Goal: Task Accomplishment & Management: Manage account settings

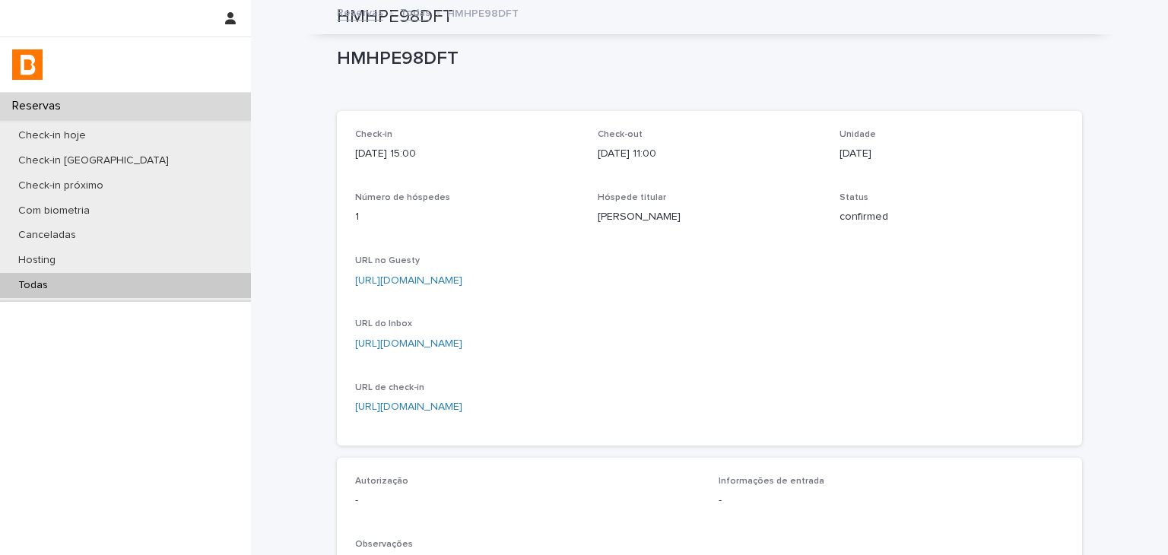
click at [197, 291] on div "Todas" at bounding box center [125, 285] width 251 height 25
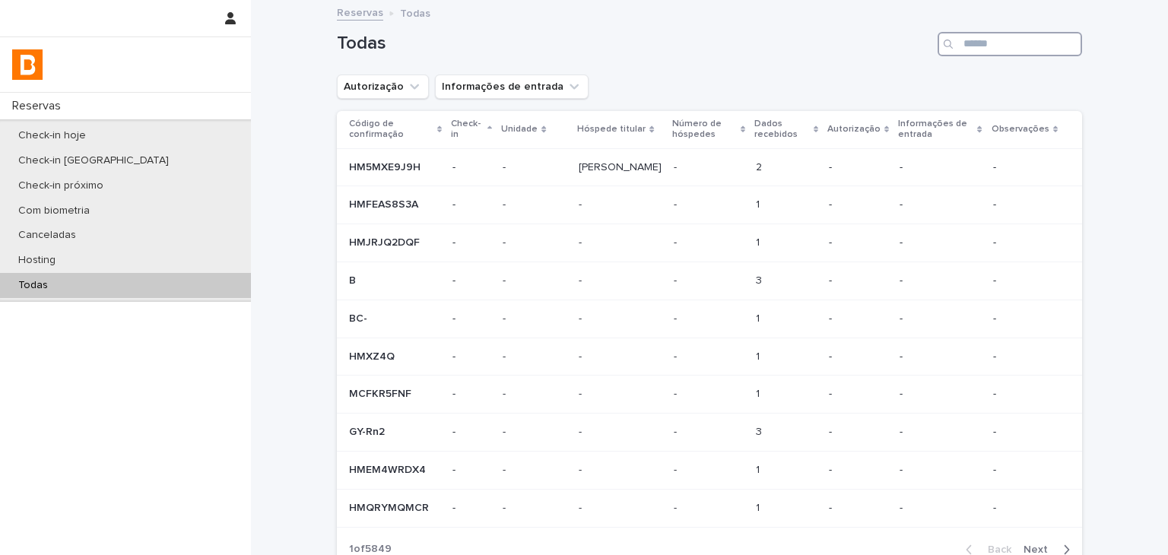
click at [1019, 36] on input "Search" at bounding box center [1009, 44] width 144 height 24
paste input "**********"
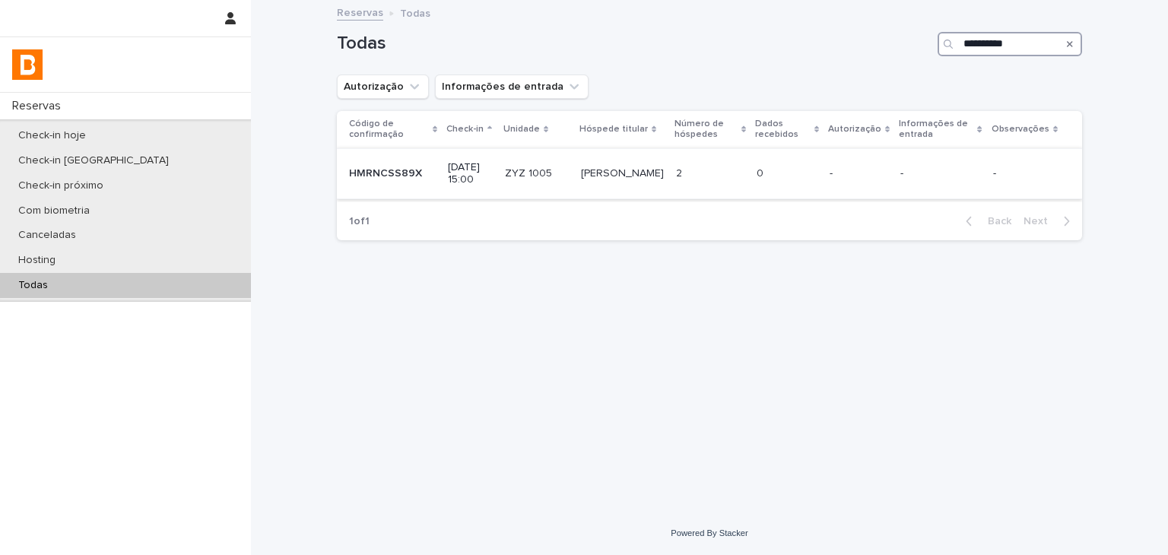
type input "**********"
click at [794, 172] on p at bounding box center [786, 173] width 61 height 13
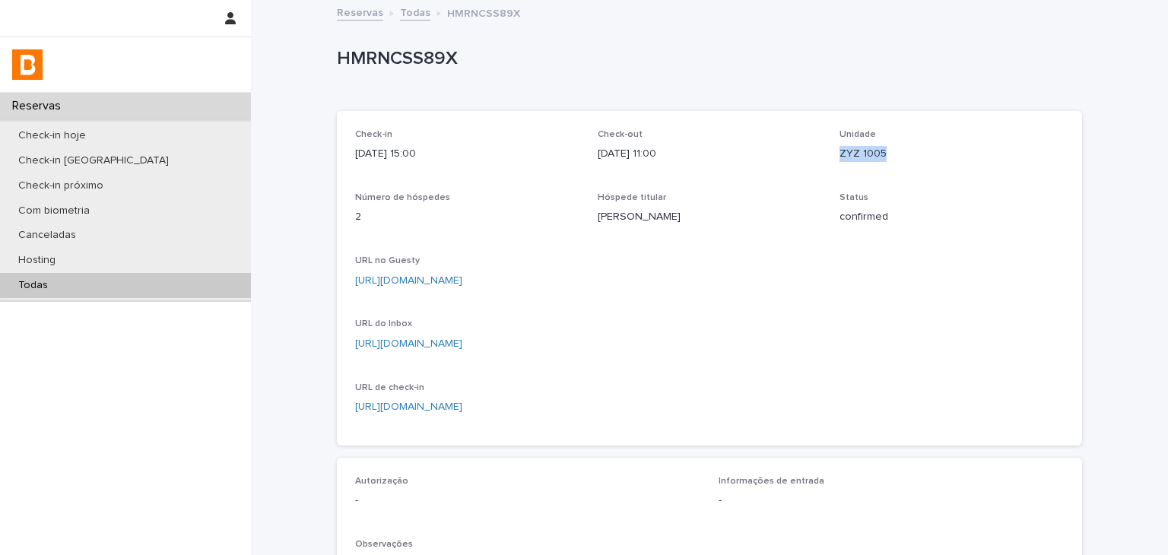
drag, startPoint x: 833, startPoint y: 154, endPoint x: 899, endPoint y: 151, distance: 66.2
click at [899, 151] on p "ZYZ 1005" at bounding box center [951, 154] width 224 height 16
copy p "ZYZ 1005"
click at [348, 49] on p "HMRNCSS89X" at bounding box center [706, 59] width 739 height 22
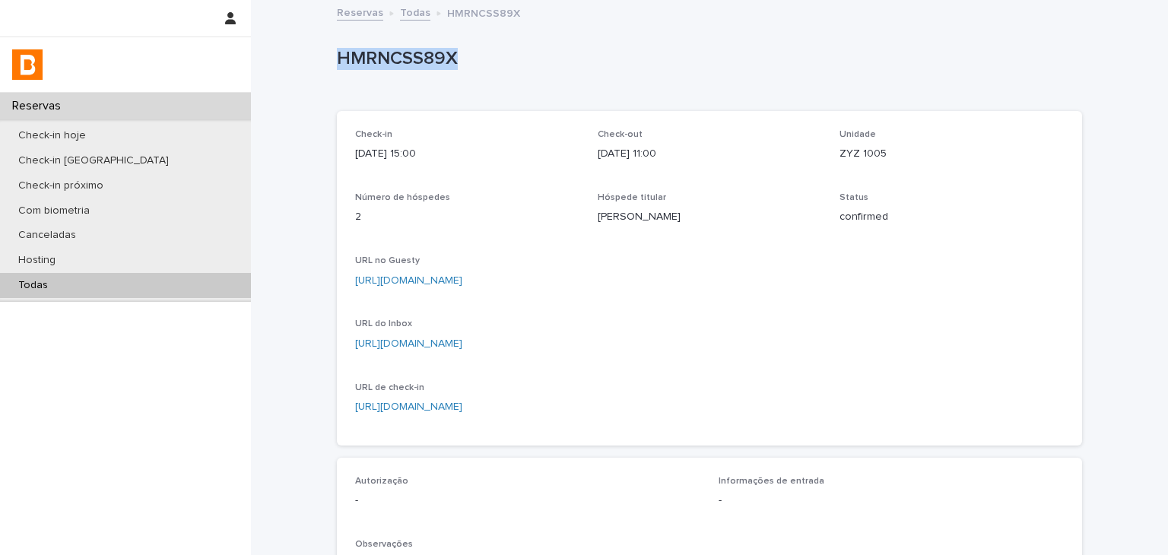
copy p "HMRNCSS89X"
click at [462, 280] on link "[URL][DOMAIN_NAME]" at bounding box center [408, 280] width 107 height 11
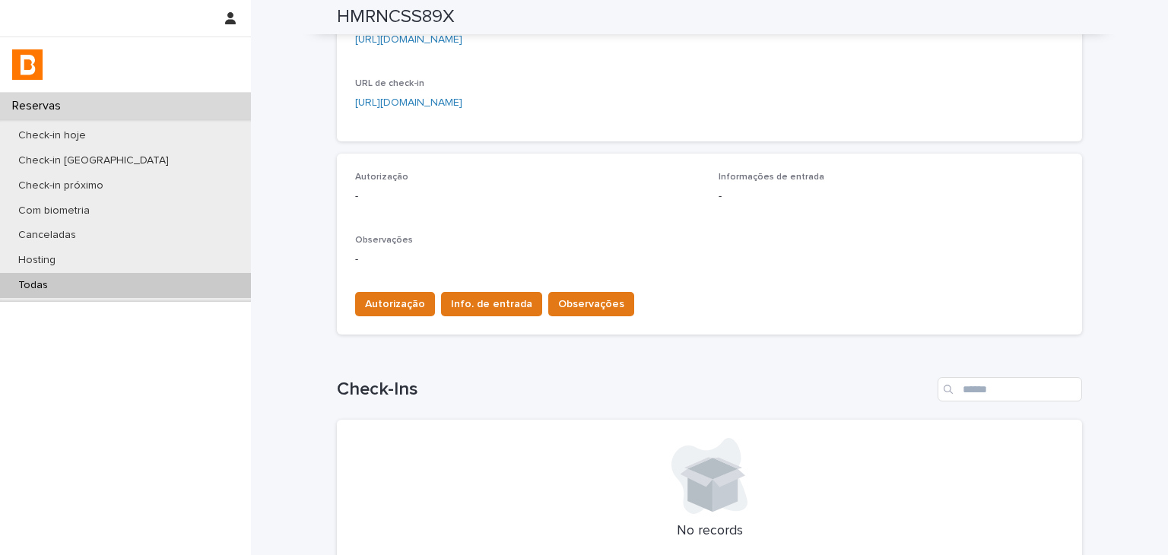
click at [391, 289] on div "Autorização Info. de entrada Observações" at bounding box center [709, 301] width 709 height 43
click at [391, 296] on button "Autorização" at bounding box center [395, 304] width 80 height 24
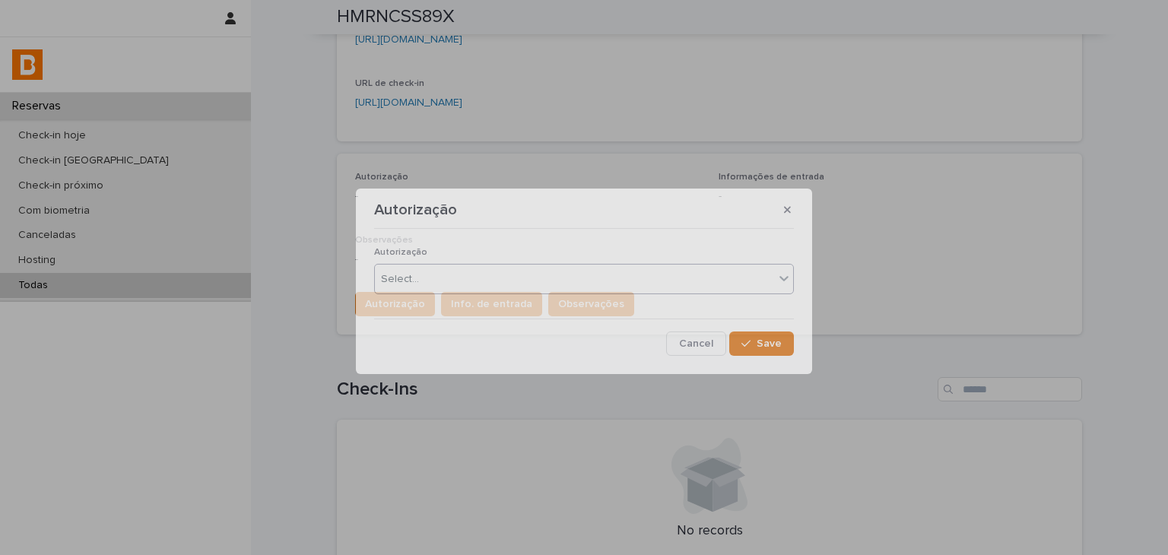
click at [410, 262] on div "Autorização Select..." at bounding box center [584, 276] width 420 height 59
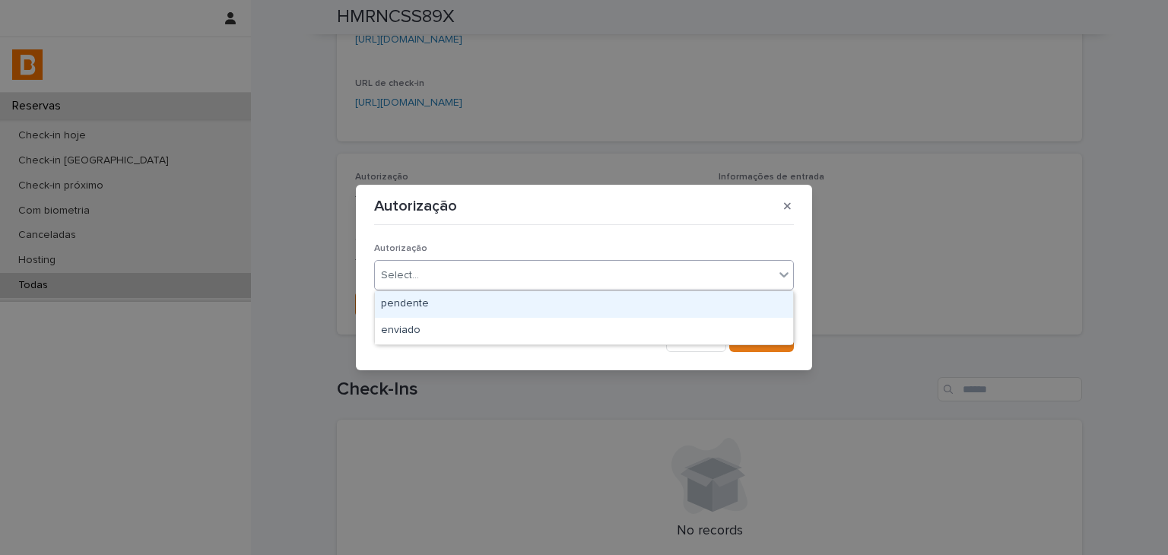
drag, startPoint x: 429, startPoint y: 276, endPoint x: 422, endPoint y: 306, distance: 30.4
click at [429, 279] on div "Select..." at bounding box center [574, 275] width 399 height 25
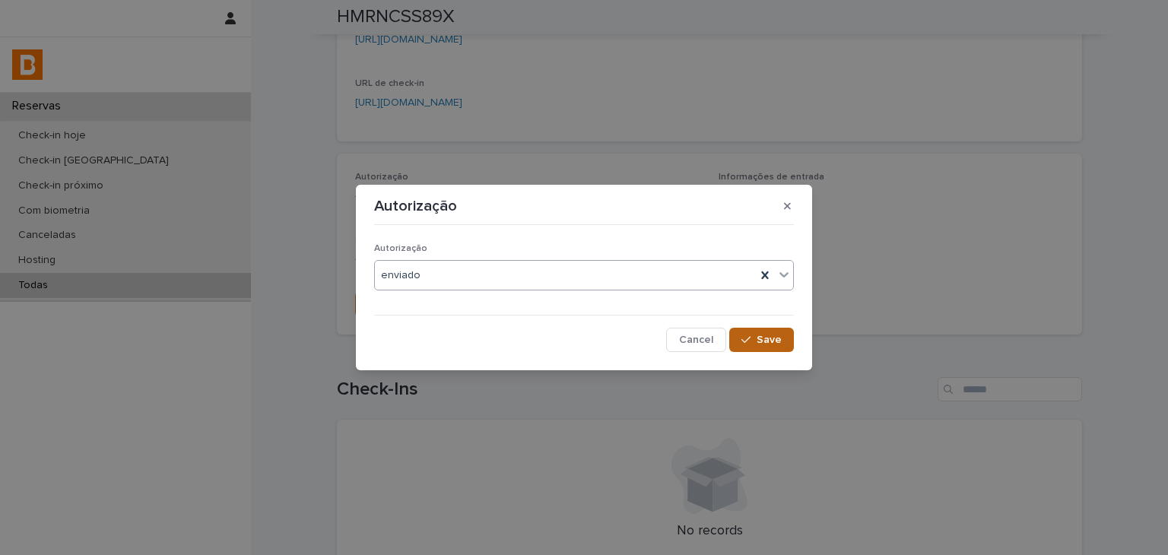
click at [747, 336] on icon "button" at bounding box center [745, 340] width 9 height 11
click at [450, 319] on div "Autorização enviado Cancel Loading... Save" at bounding box center [584, 291] width 420 height 121
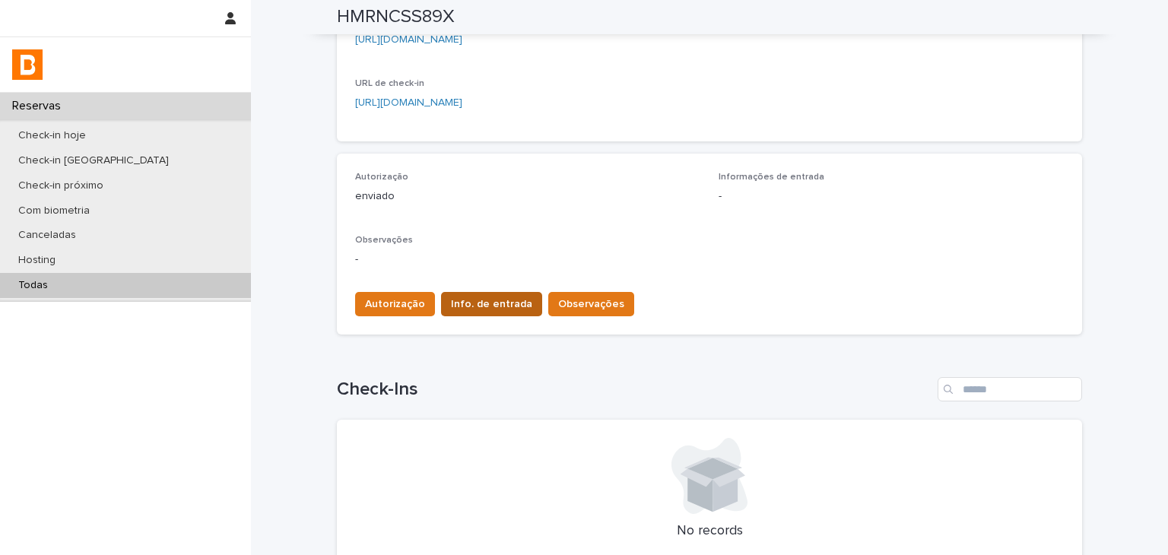
click at [453, 319] on div "Autorização Info. de entrada Observações" at bounding box center [491, 307] width 285 height 30
drag, startPoint x: 441, startPoint y: 277, endPoint x: 455, endPoint y: 303, distance: 29.2
click at [442, 277] on div "Observações -" at bounding box center [709, 257] width 709 height 45
click at [456, 305] on span "Info. de entrada" at bounding box center [491, 304] width 81 height 15
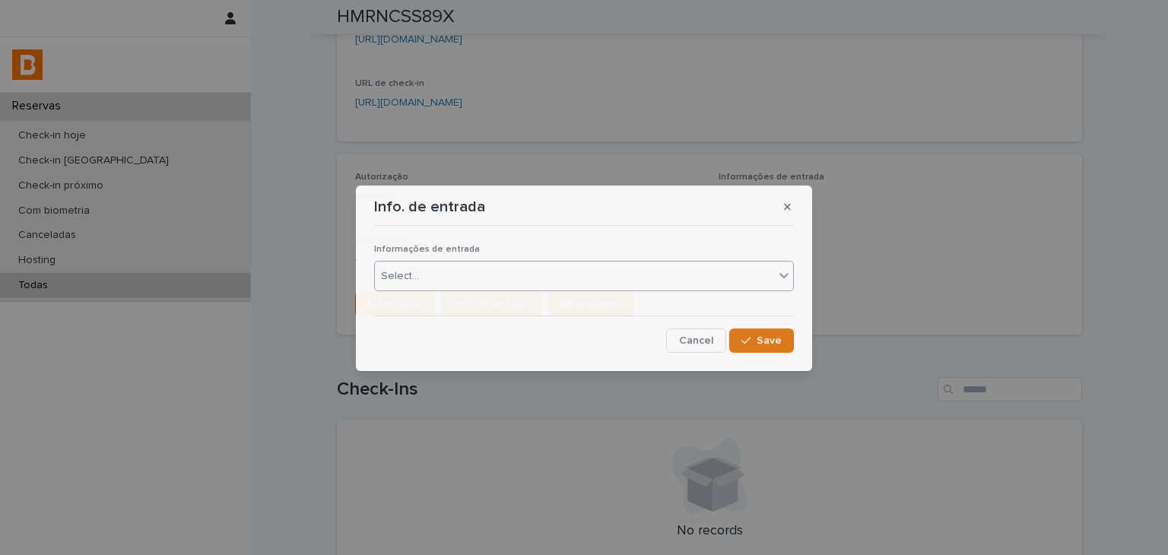
drag, startPoint x: 456, startPoint y: 305, endPoint x: 436, endPoint y: 287, distance: 26.4
click at [436, 272] on div "Select..." at bounding box center [574, 276] width 399 height 25
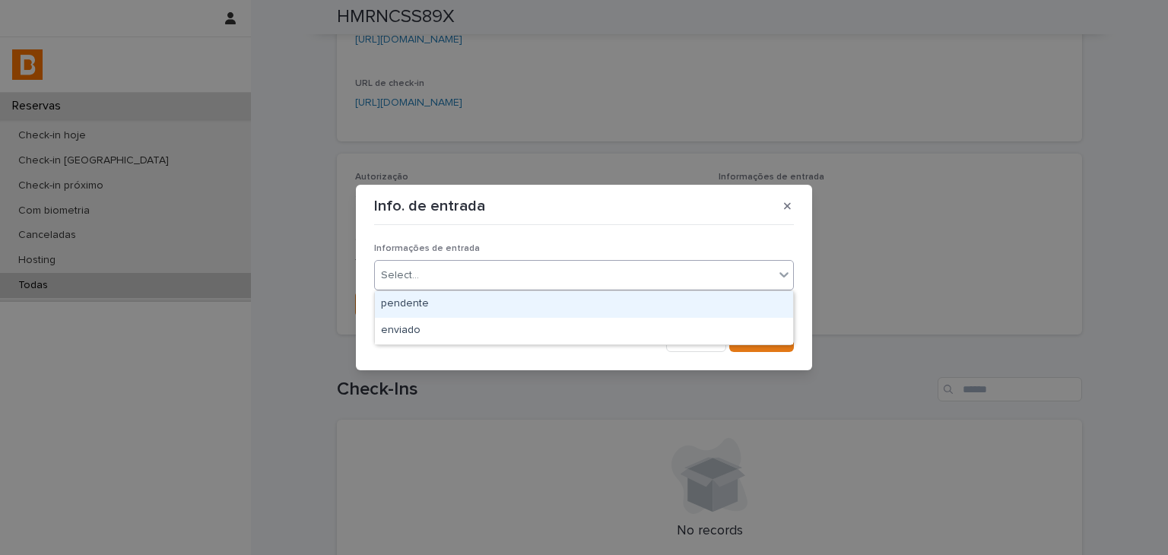
click at [438, 313] on div "pendente" at bounding box center [584, 304] width 418 height 27
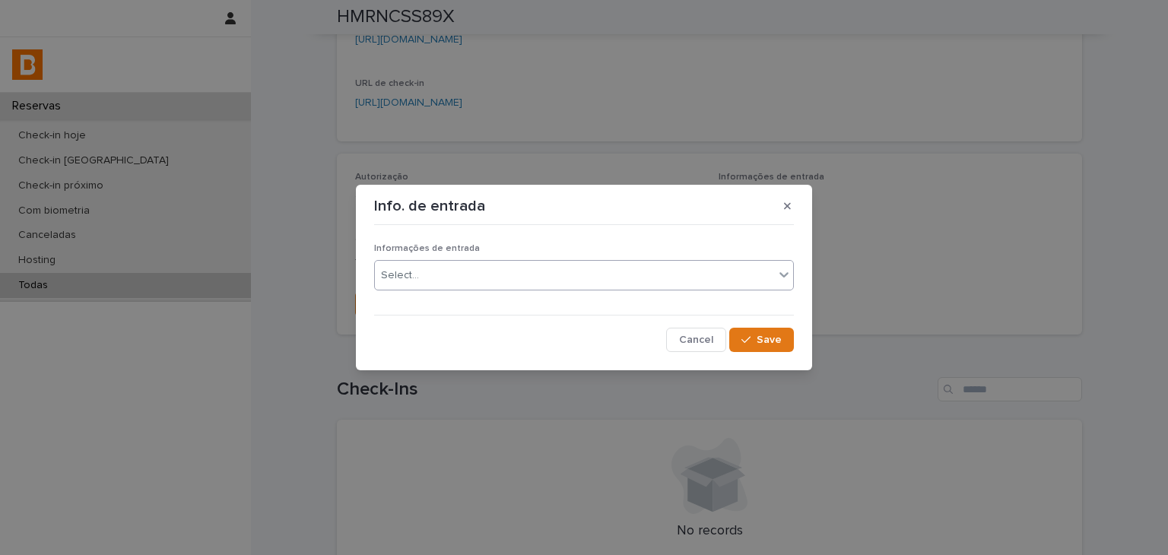
click at [461, 281] on div "Select..." at bounding box center [574, 275] width 399 height 25
click at [756, 338] on div "button" at bounding box center [748, 340] width 15 height 11
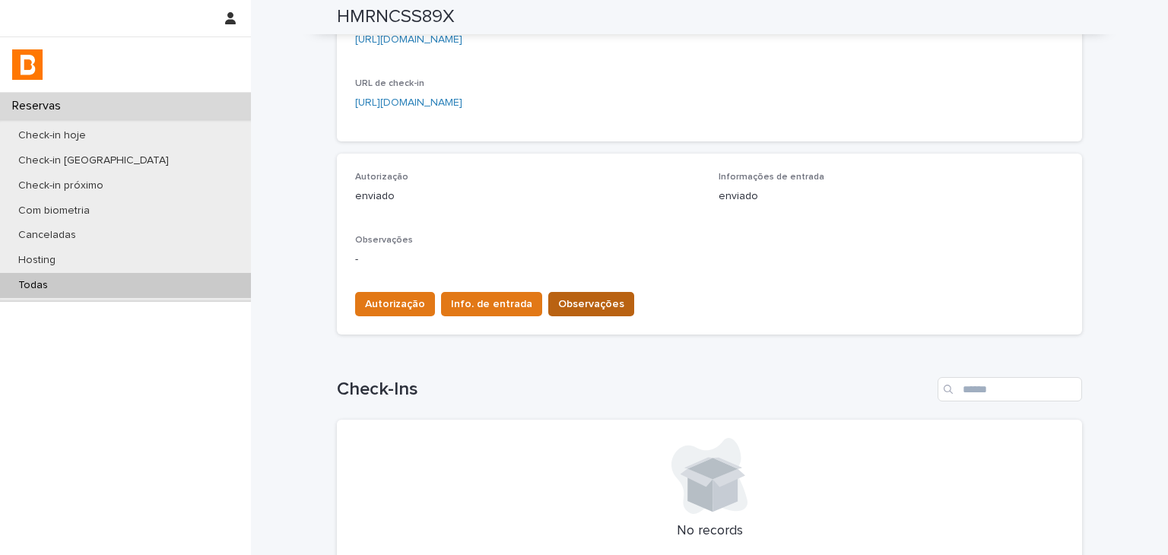
click at [584, 296] on button "Observações" at bounding box center [591, 304] width 86 height 24
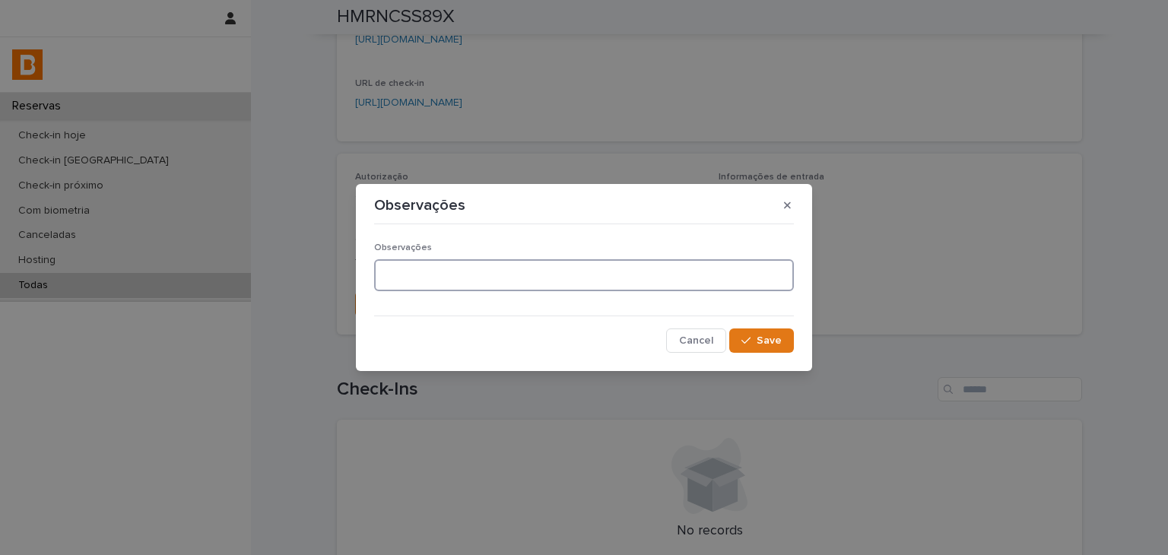
click at [474, 265] on textarea at bounding box center [584, 275] width 420 height 33
paste textarea "**********"
click at [383, 274] on textarea "**********" at bounding box center [584, 275] width 420 height 33
click at [566, 284] on textarea "**********" at bounding box center [584, 275] width 420 height 33
type textarea "**********"
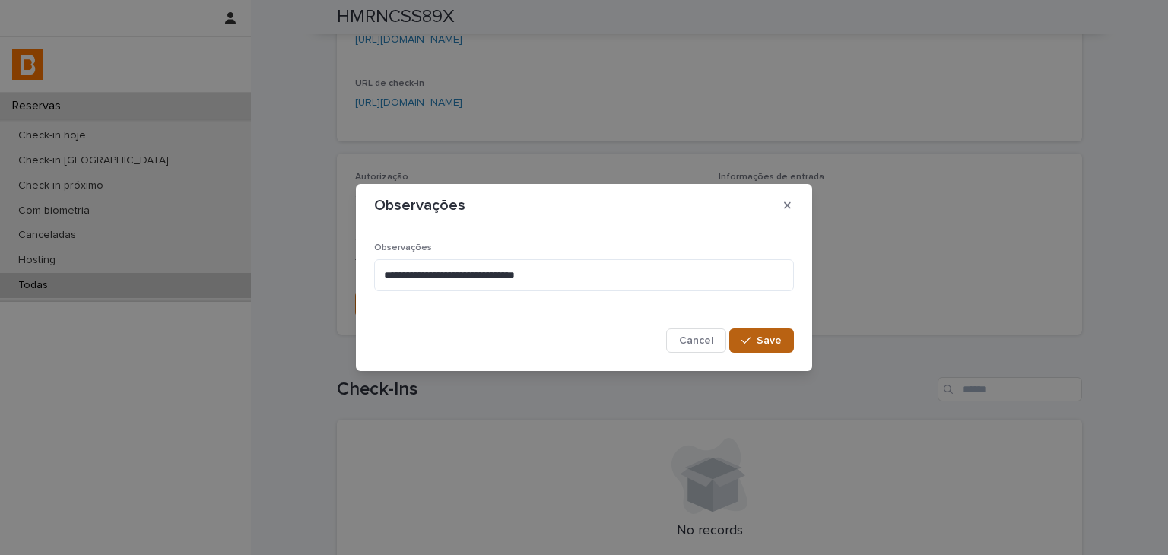
click at [787, 335] on button "Save" at bounding box center [761, 340] width 65 height 24
